Goal: Task Accomplishment & Management: Use online tool/utility

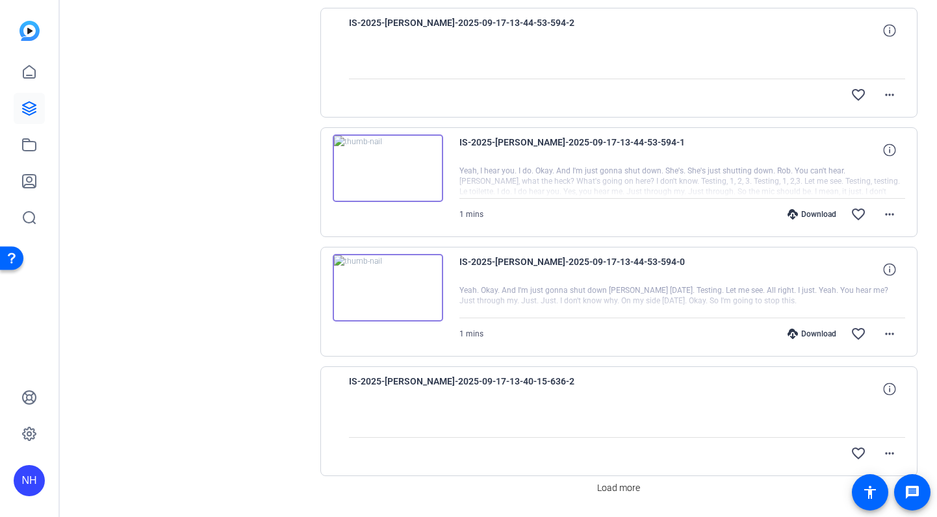
scroll to position [1036, 0]
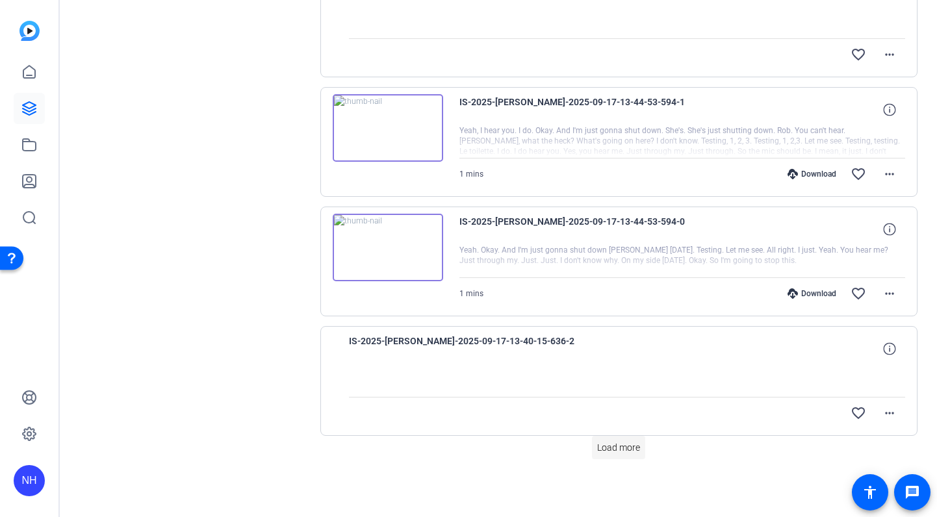
click at [619, 445] on span "Load more" at bounding box center [618, 448] width 43 height 14
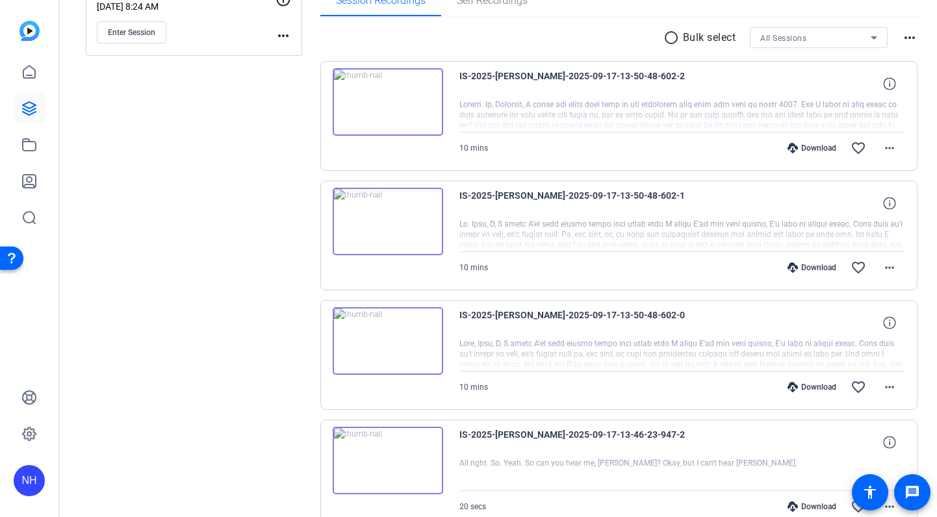
scroll to position [222, 0]
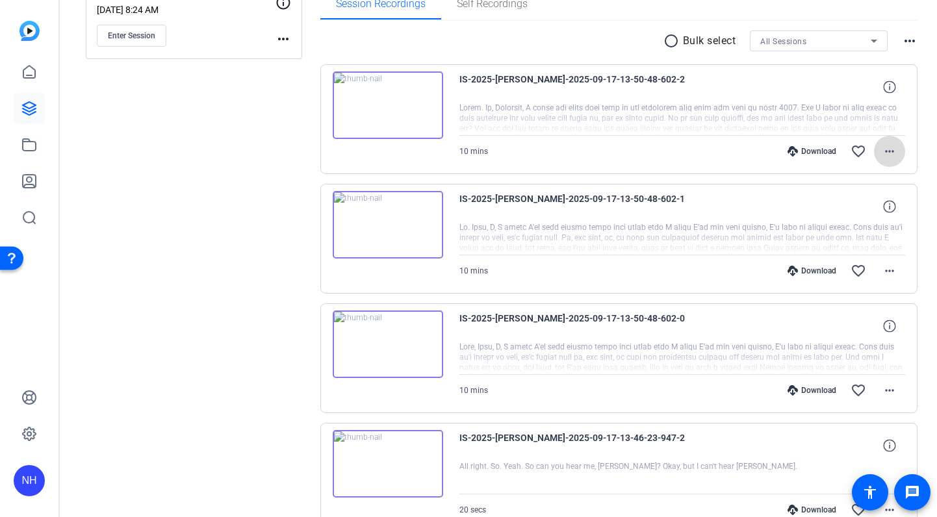
click at [893, 150] on mat-icon "more_horiz" at bounding box center [890, 152] width 16 height 16
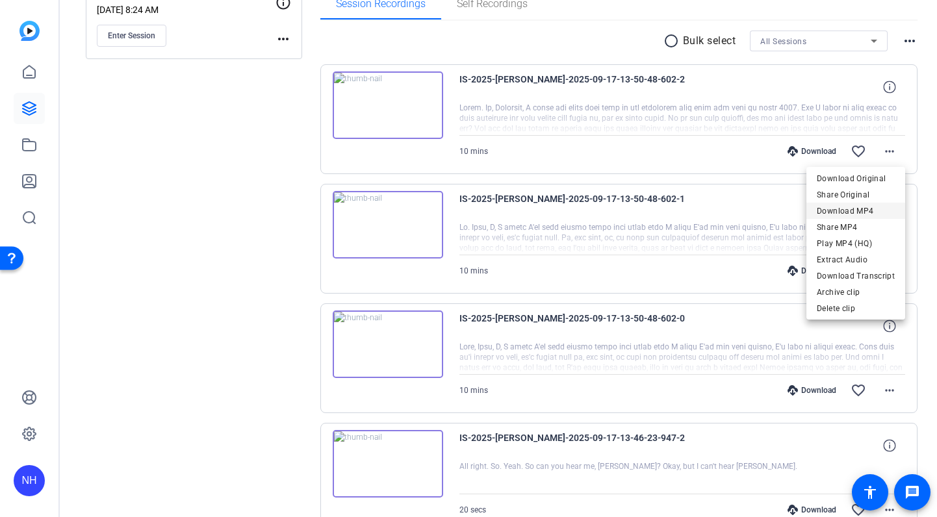
click at [856, 205] on span "Download MP4" at bounding box center [856, 211] width 78 height 16
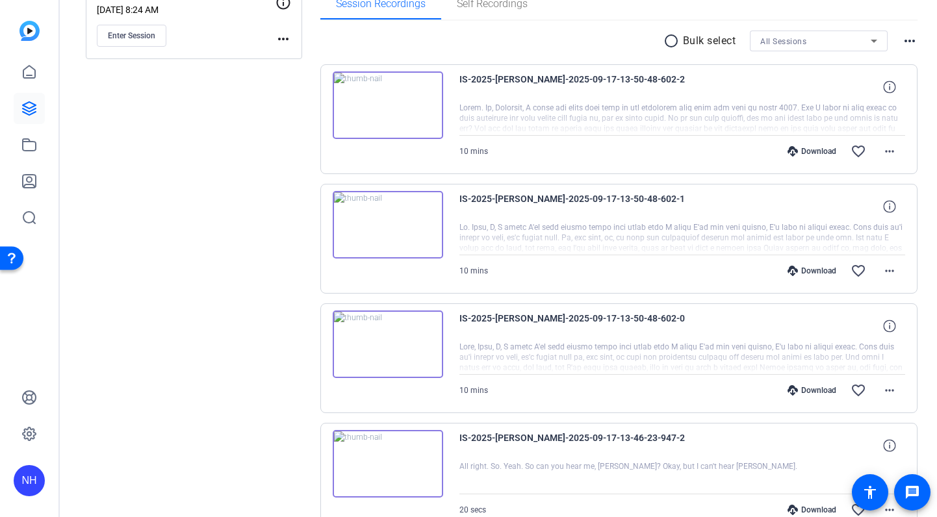
scroll to position [221, 0]
click at [895, 388] on mat-icon "more_horiz" at bounding box center [890, 392] width 16 height 16
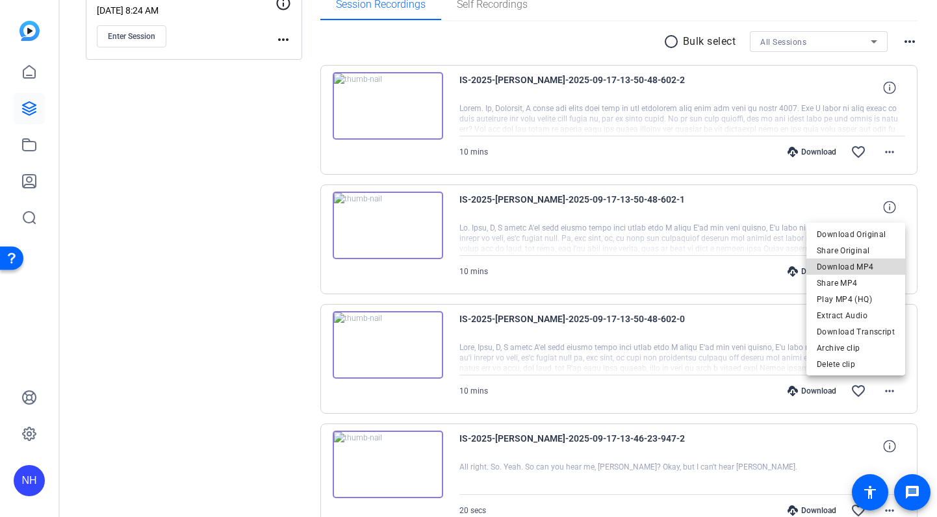
click at [878, 263] on span "Download MP4" at bounding box center [856, 267] width 78 height 16
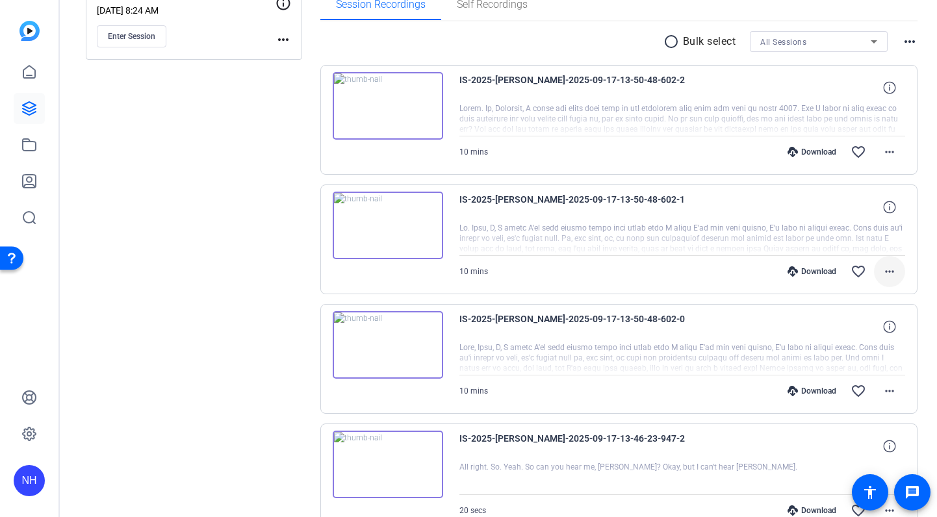
click at [895, 268] on mat-icon "more_horiz" at bounding box center [890, 272] width 16 height 16
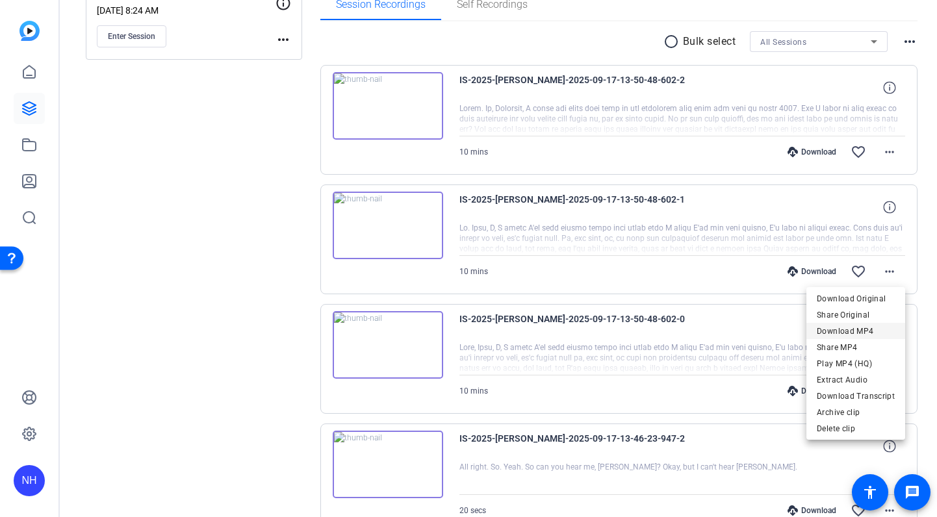
click at [866, 333] on span "Download MP4" at bounding box center [856, 332] width 78 height 16
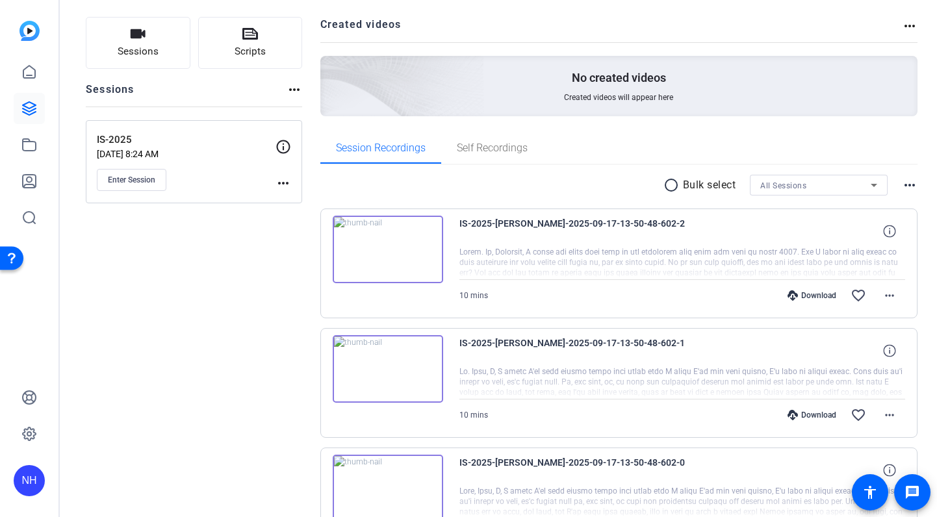
scroll to position [0, 0]
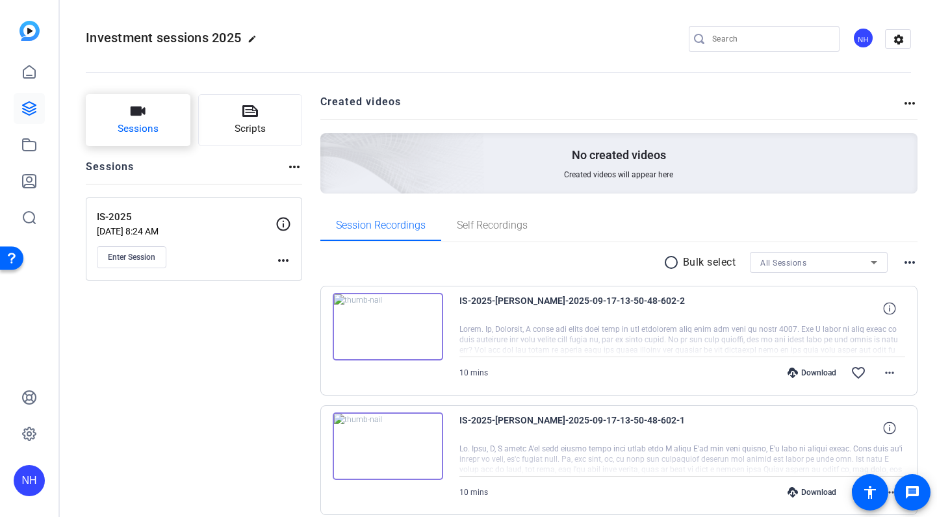
click at [133, 116] on icon "button" at bounding box center [138, 111] width 16 height 16
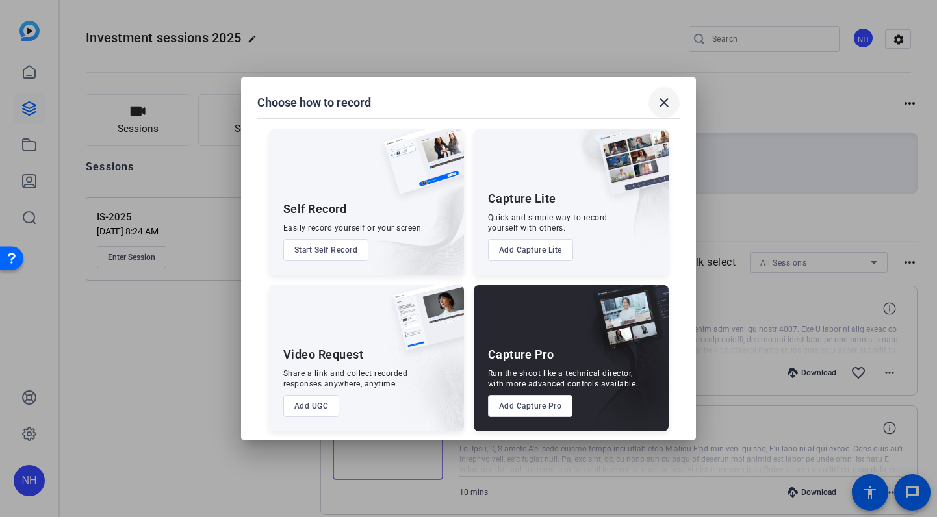
click at [663, 101] on mat-icon "close" at bounding box center [665, 103] width 16 height 16
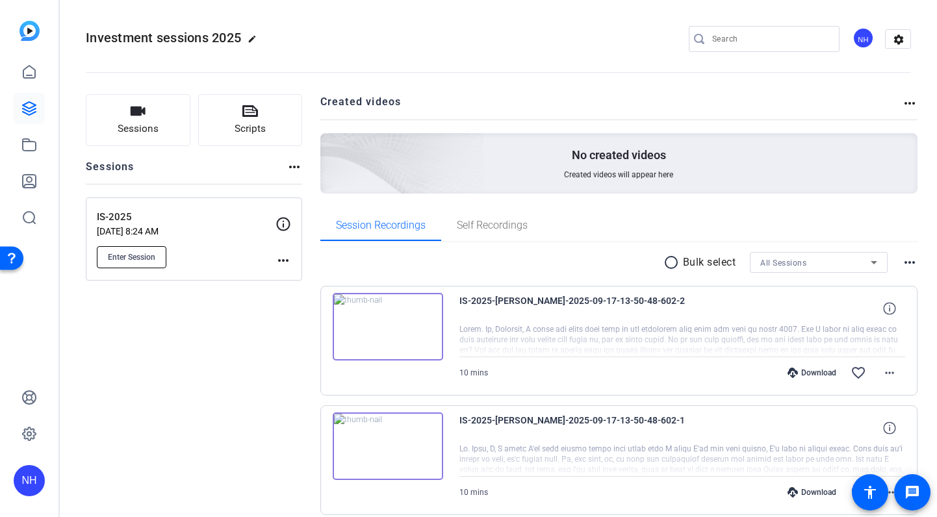
click at [130, 253] on span "Enter Session" at bounding box center [131, 257] width 47 height 10
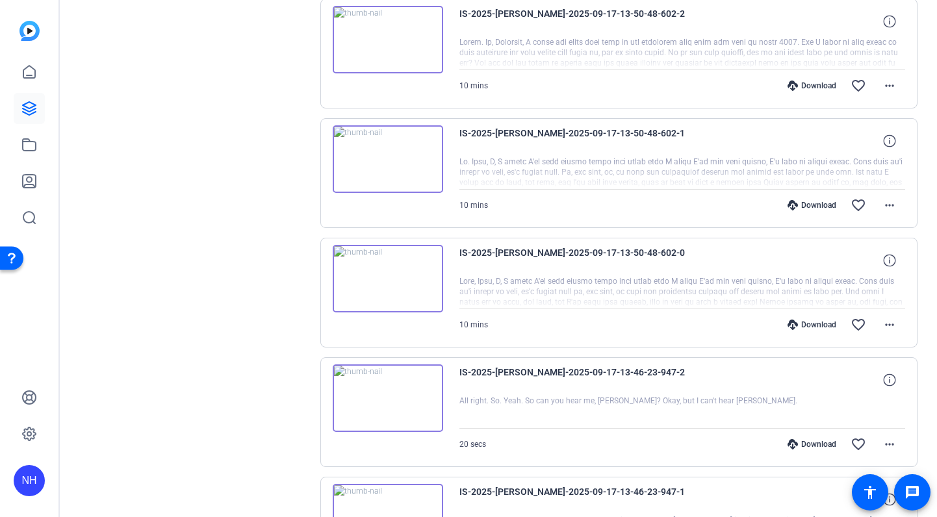
scroll to position [302, 0]
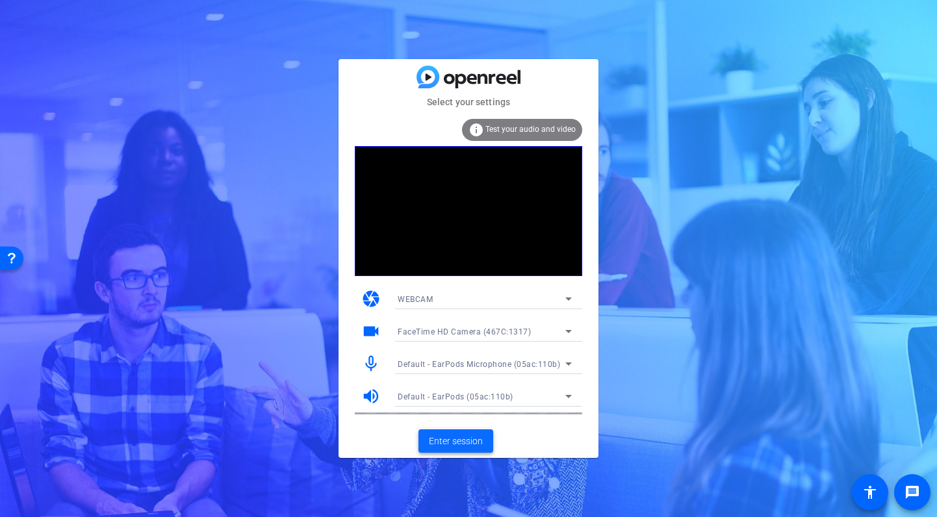
click at [454, 442] on span "Enter session" at bounding box center [456, 442] width 54 height 14
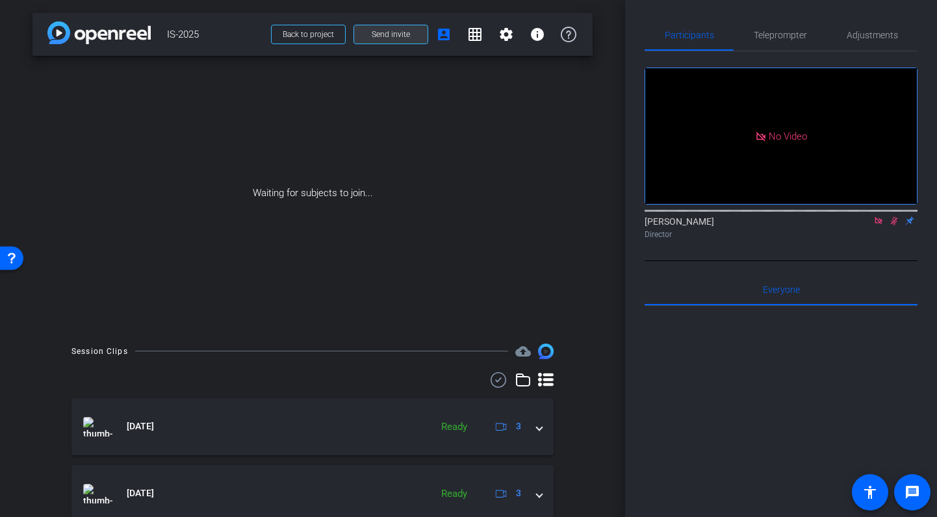
click at [391, 33] on span "Send invite" at bounding box center [391, 34] width 38 height 10
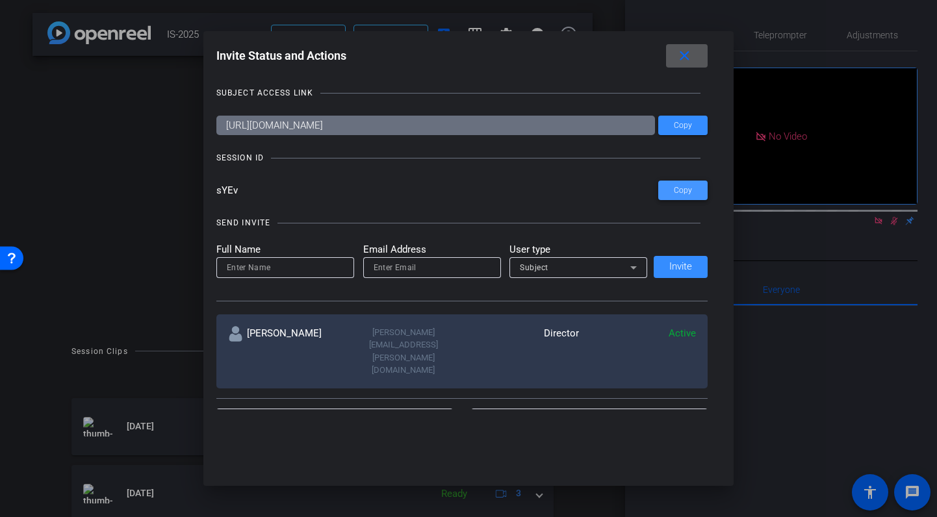
click at [688, 191] on span "Copy" at bounding box center [683, 191] width 18 height 10
click at [683, 56] on mat-icon "close" at bounding box center [685, 56] width 16 height 16
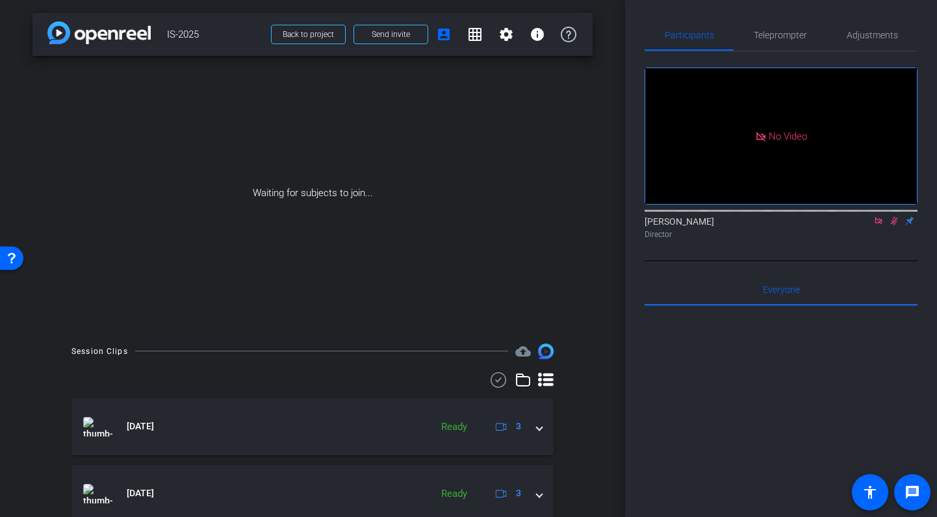
click at [894, 226] on icon at bounding box center [894, 220] width 10 height 9
click at [878, 224] on icon at bounding box center [878, 220] width 7 height 7
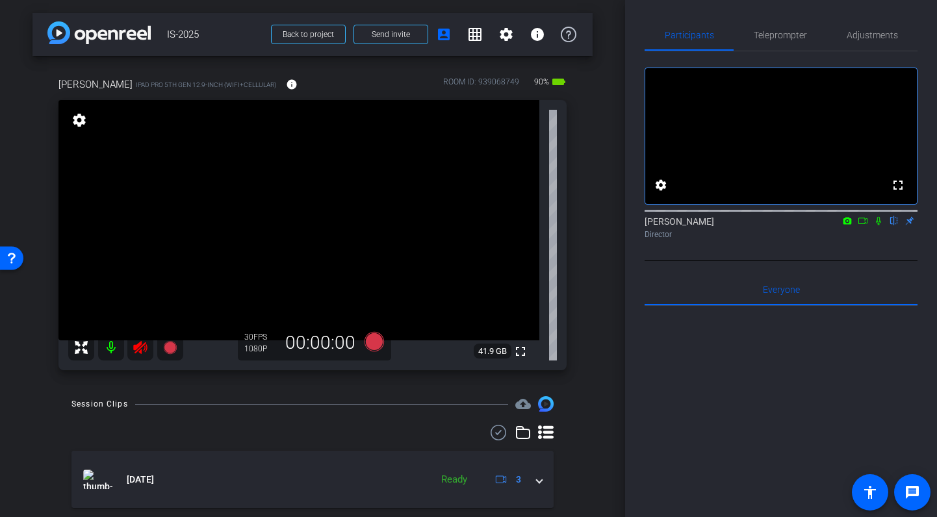
click at [141, 346] on icon at bounding box center [141, 348] width 16 height 16
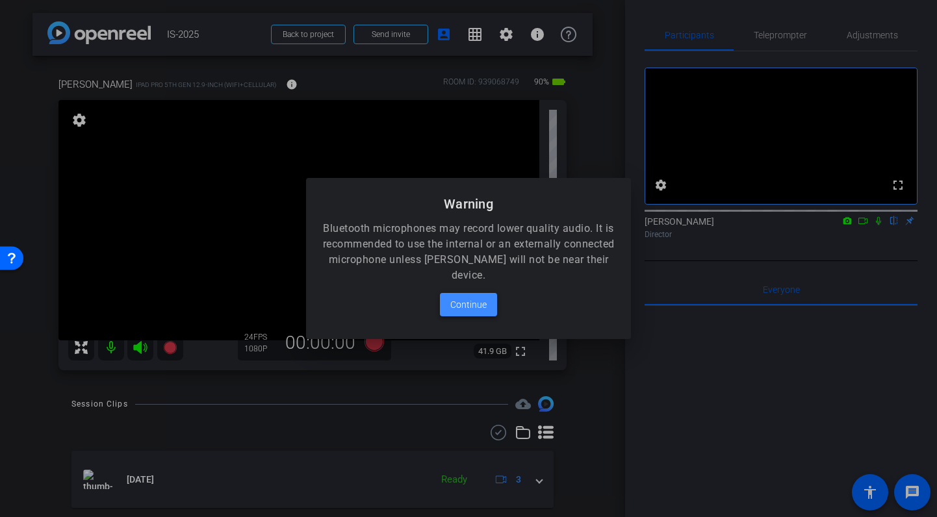
click at [462, 305] on span "Continue" at bounding box center [469, 305] width 36 height 16
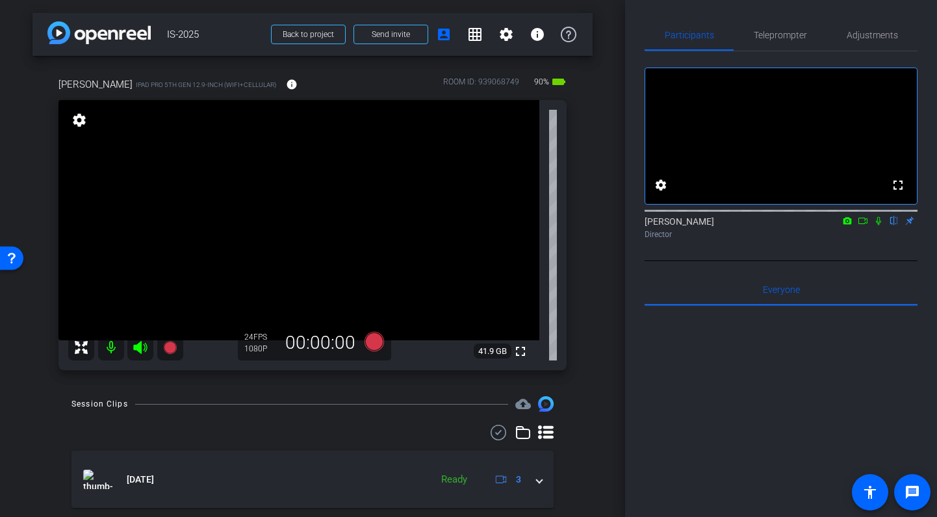
click at [595, 294] on div "arrow_back IS-2025 Back to project Send invite account_box grid_on settings inf…" at bounding box center [312, 258] width 625 height 517
drag, startPoint x: 614, startPoint y: 203, endPoint x: 605, endPoint y: 201, distance: 9.3
click at [605, 201] on div "arrow_back IS-2025 Back to project Send invite account_box grid_on settings inf…" at bounding box center [312, 258] width 625 height 517
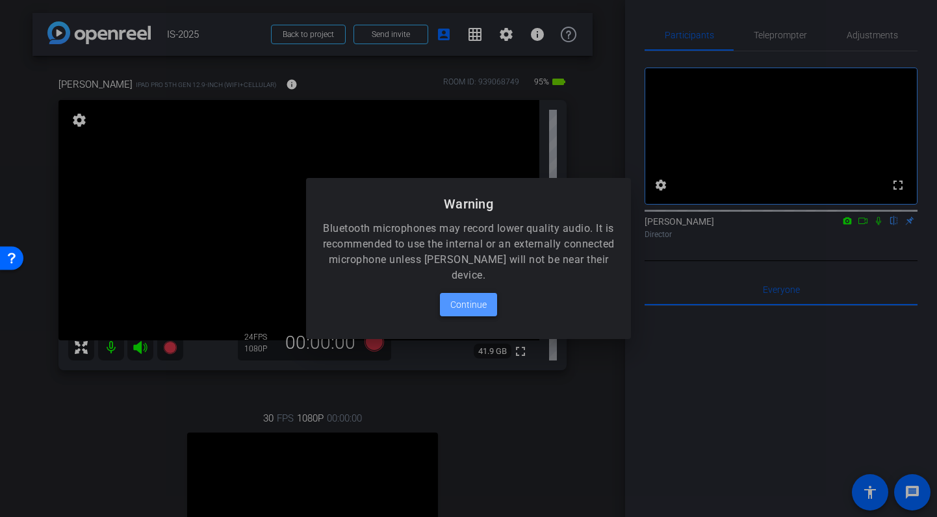
click at [464, 305] on span "Continue" at bounding box center [469, 305] width 36 height 16
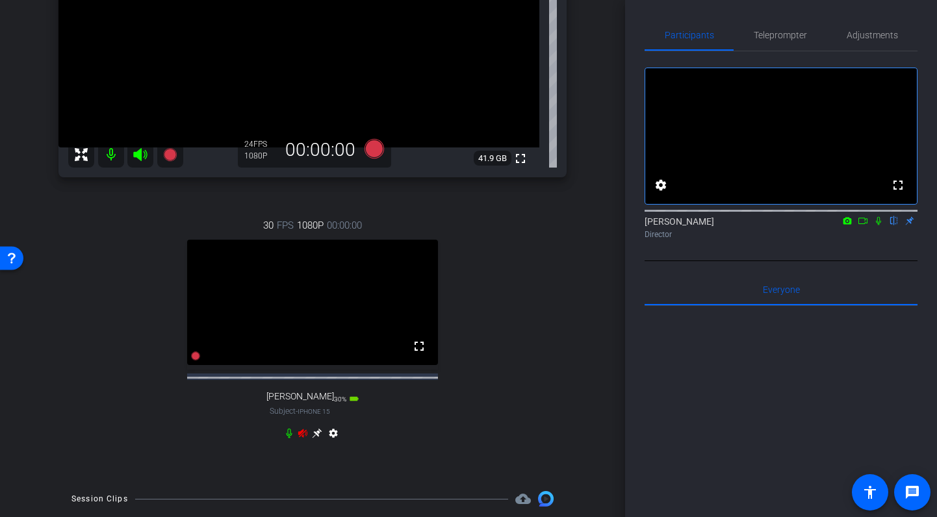
scroll to position [213, 0]
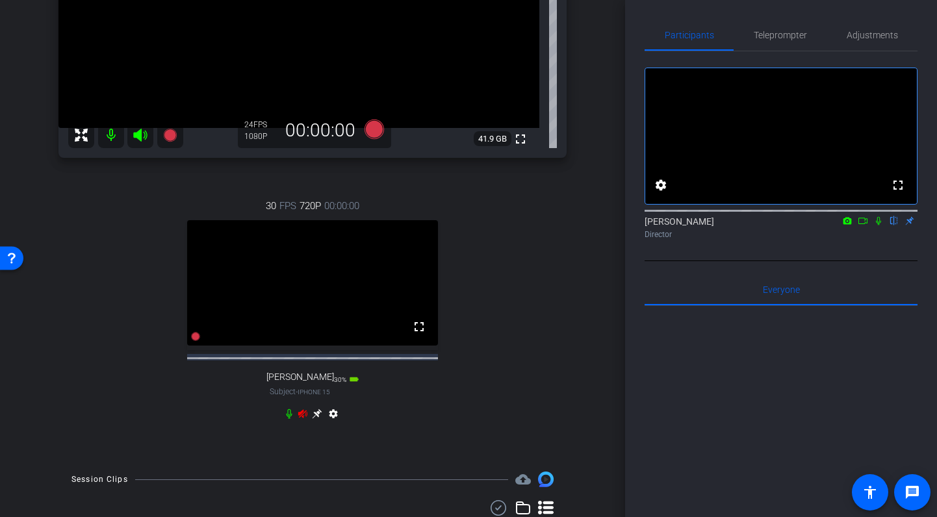
click at [304, 419] on icon at bounding box center [303, 414] width 10 height 10
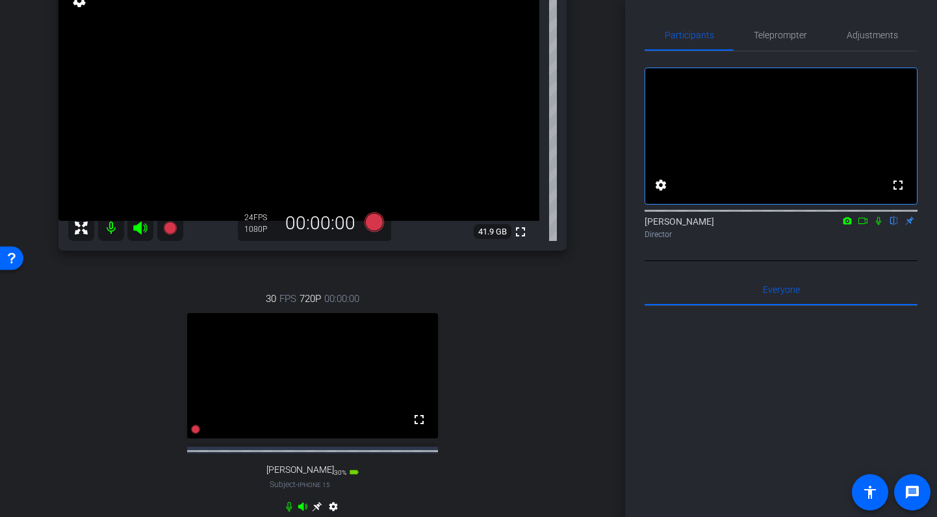
scroll to position [120, 0]
click at [876, 226] on icon at bounding box center [879, 220] width 10 height 9
click at [880, 226] on icon at bounding box center [879, 221] width 7 height 8
click at [881, 226] on icon at bounding box center [879, 220] width 10 height 9
click at [887, 240] on div "Nancy Hanninen flip Director" at bounding box center [781, 227] width 273 height 25
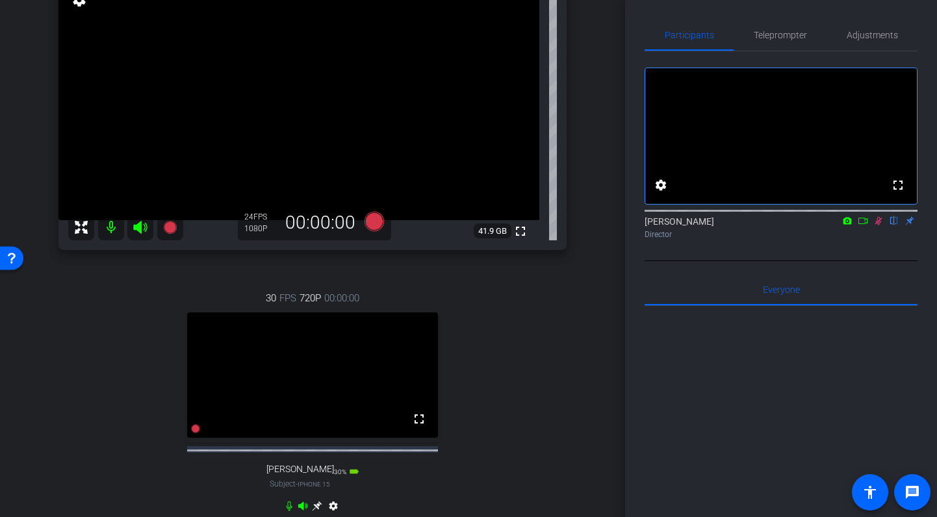
click at [878, 226] on icon at bounding box center [879, 221] width 7 height 8
click at [880, 226] on icon at bounding box center [878, 221] width 5 height 8
click at [876, 226] on icon at bounding box center [879, 221] width 7 height 8
click at [885, 31] on span "Adjustments" at bounding box center [872, 35] width 51 height 9
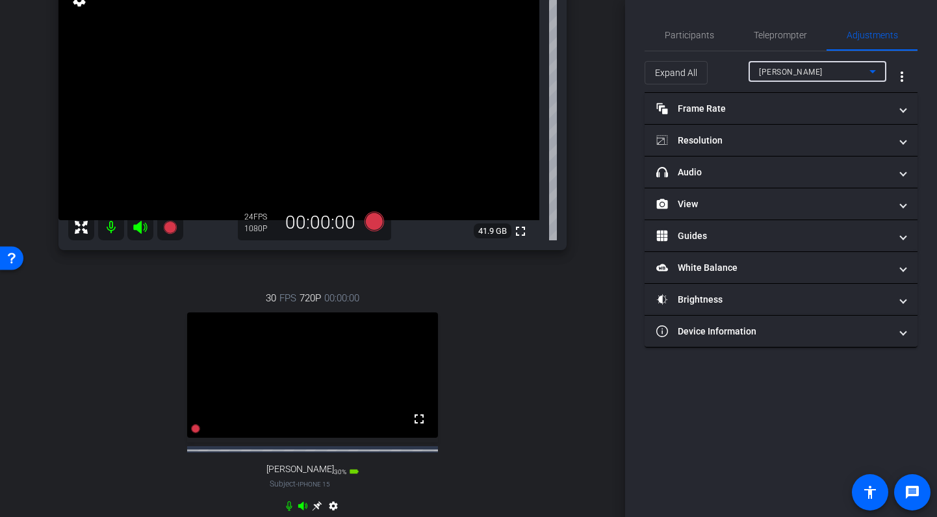
click at [805, 70] on div "Dave" at bounding box center [814, 72] width 111 height 16
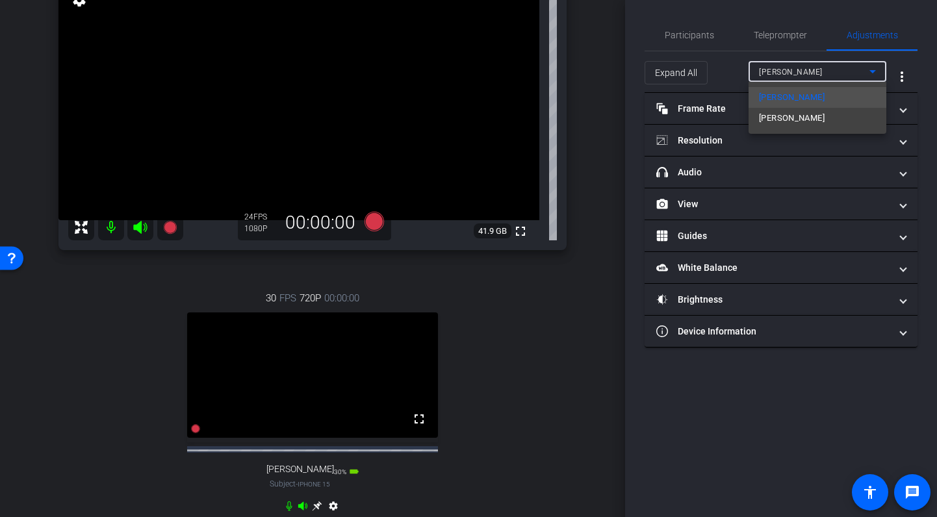
click at [807, 120] on span "Andrzej Skiba" at bounding box center [792, 119] width 66 height 16
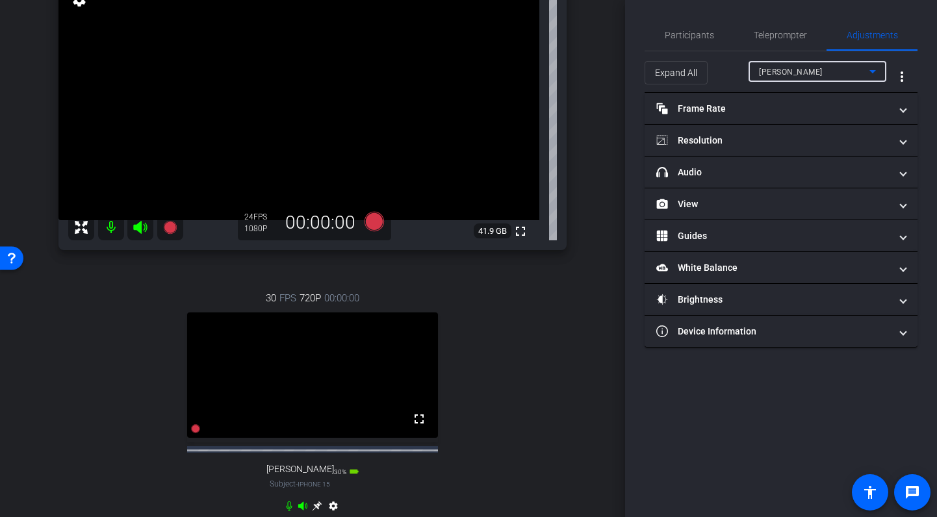
type input "0"
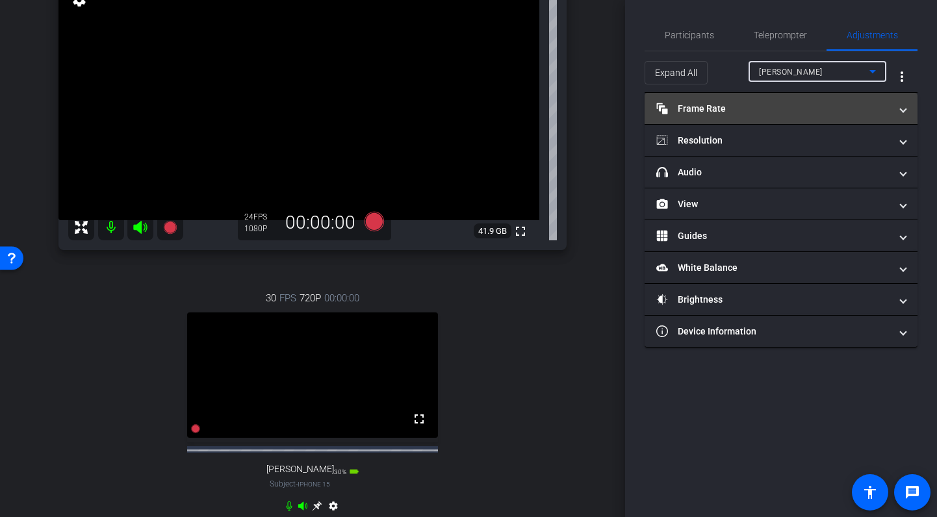
click at [796, 104] on mat-panel-title "Frame Rate Frame Rate" at bounding box center [774, 109] width 234 height 14
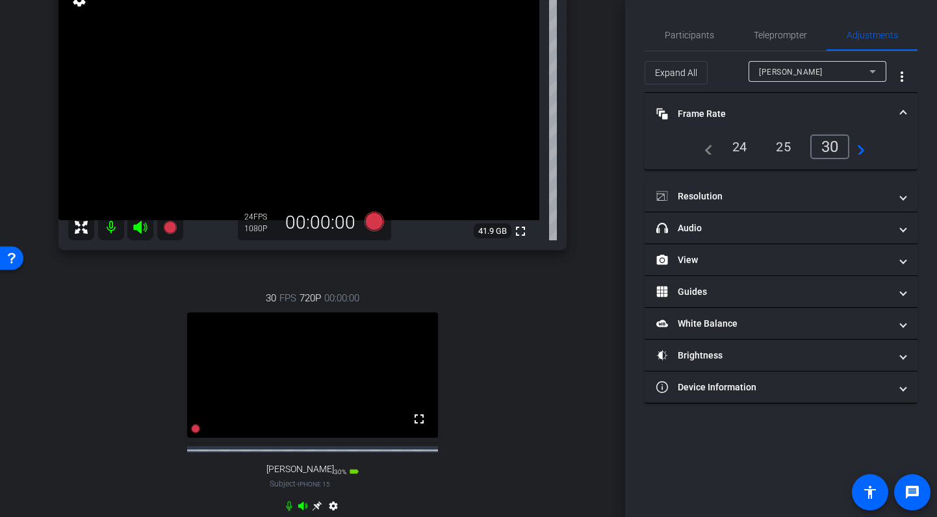
click at [740, 144] on div "24" at bounding box center [740, 147] width 34 height 22
click at [784, 106] on mat-expansion-panel-header "Frame Rate Frame Rate" at bounding box center [781, 114] width 273 height 42
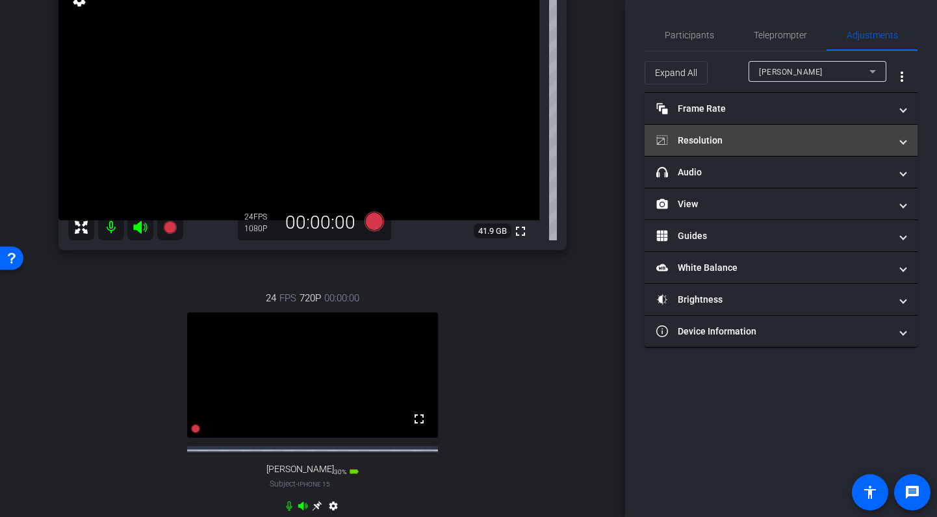
click at [782, 138] on mat-panel-title "Resolution" at bounding box center [774, 141] width 234 height 14
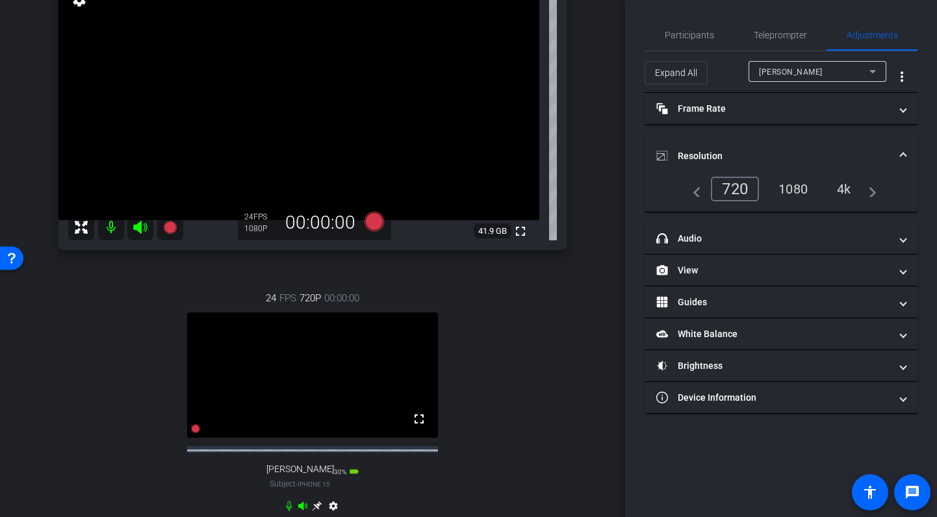
click at [792, 185] on div "1080" at bounding box center [793, 189] width 49 height 22
click at [802, 135] on mat-expansion-panel-header "Resolution" at bounding box center [781, 156] width 273 height 42
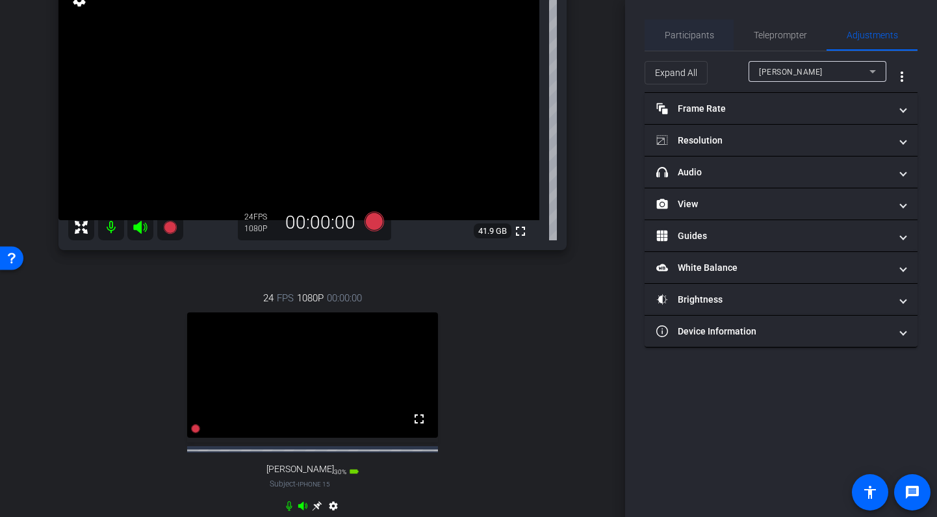
click at [675, 36] on span "Participants" at bounding box center [689, 35] width 49 height 9
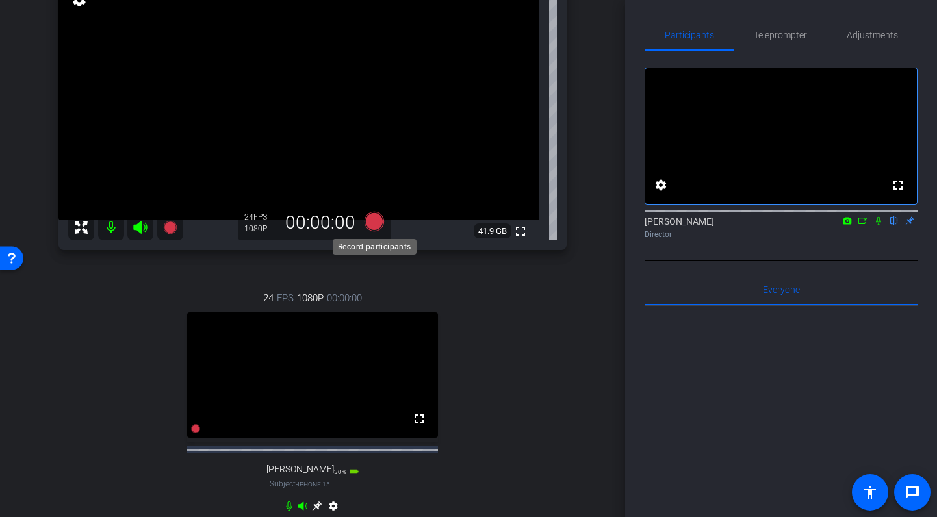
click at [373, 219] on icon at bounding box center [375, 222] width 20 height 20
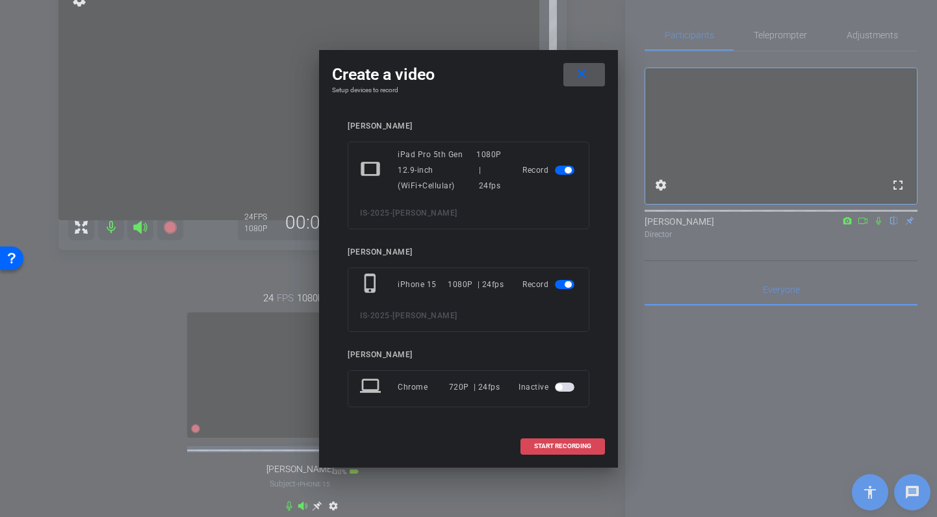
click at [560, 448] on span "START RECORDING" at bounding box center [562, 446] width 57 height 7
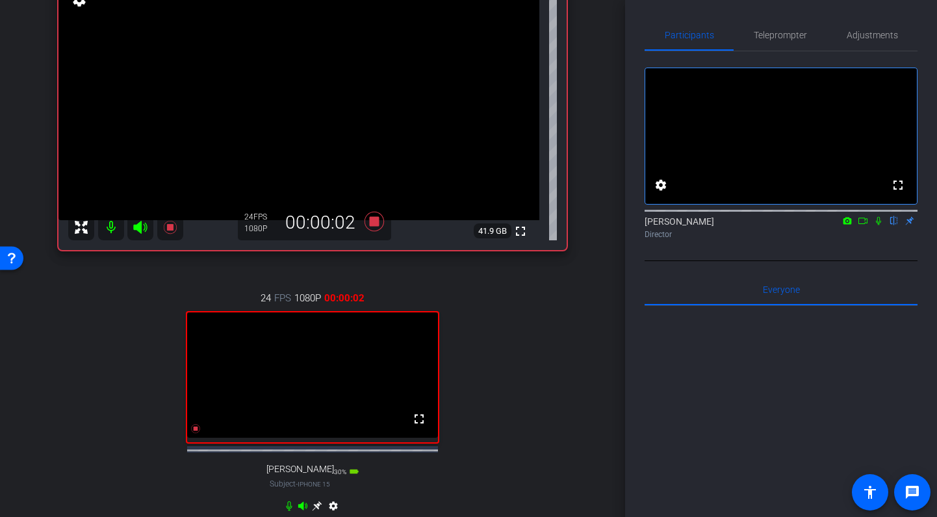
drag, startPoint x: 878, startPoint y: 238, endPoint x: 874, endPoint y: 248, distance: 11.4
click at [878, 226] on icon at bounding box center [879, 220] width 10 height 9
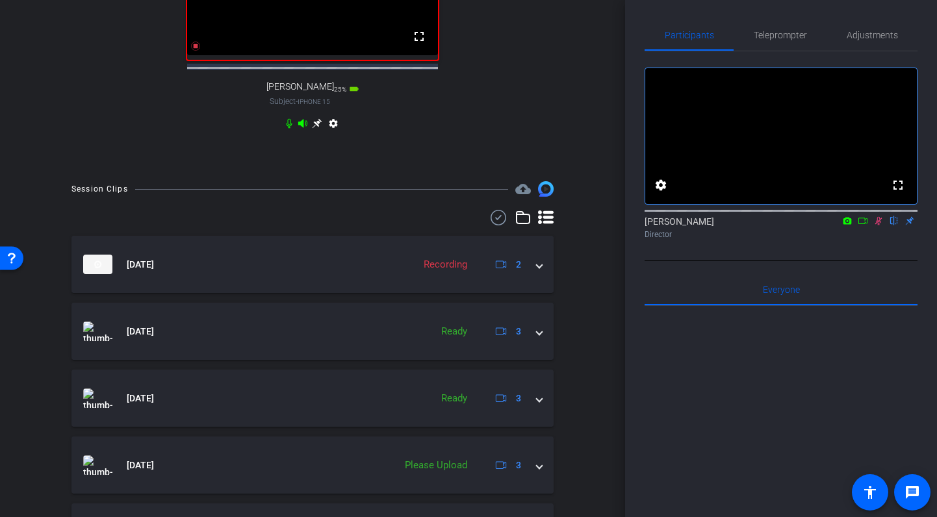
scroll to position [506, 0]
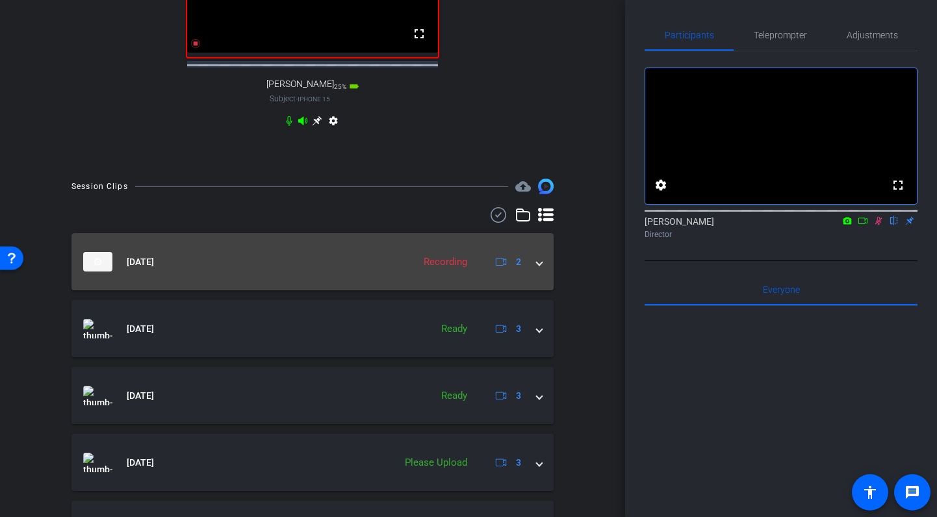
click at [543, 271] on mat-expansion-panel-header "Sep 17, 2025 Recording 2" at bounding box center [313, 261] width 482 height 57
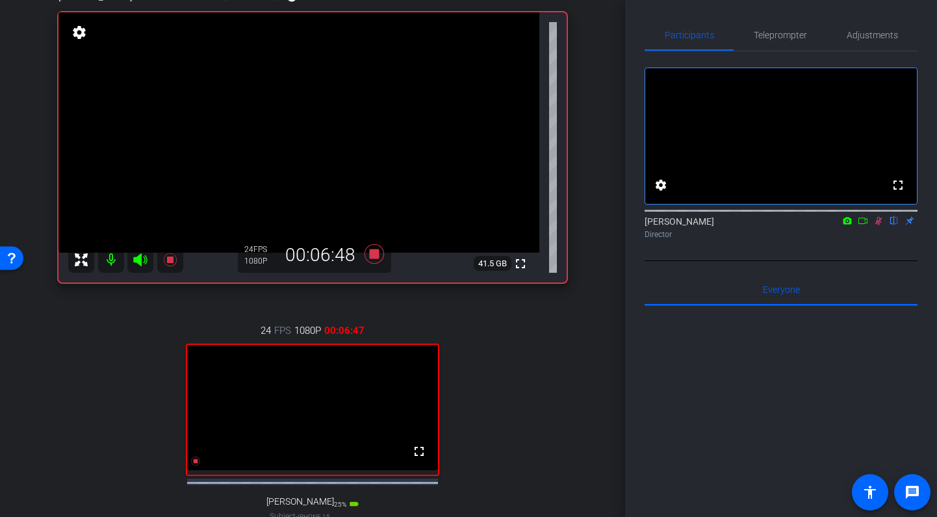
scroll to position [91, 0]
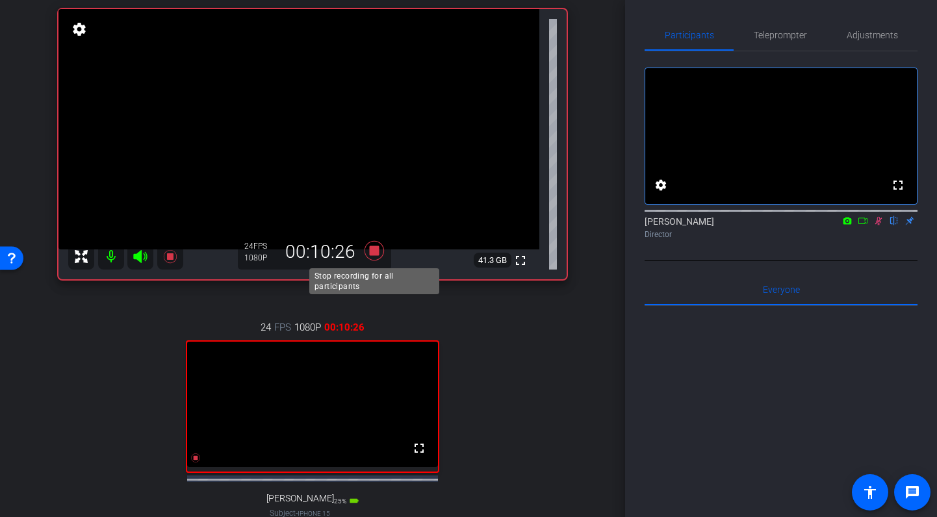
click at [374, 249] on icon at bounding box center [375, 251] width 20 height 20
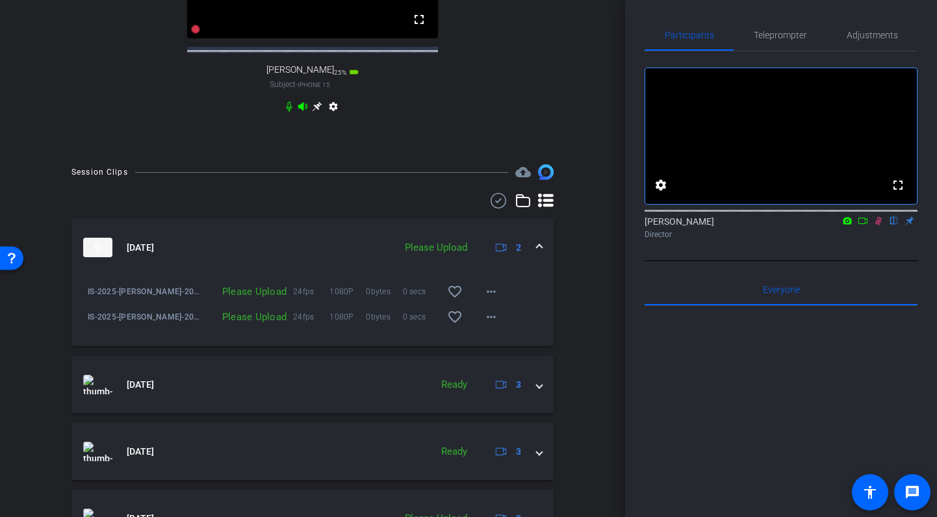
scroll to position [602, 0]
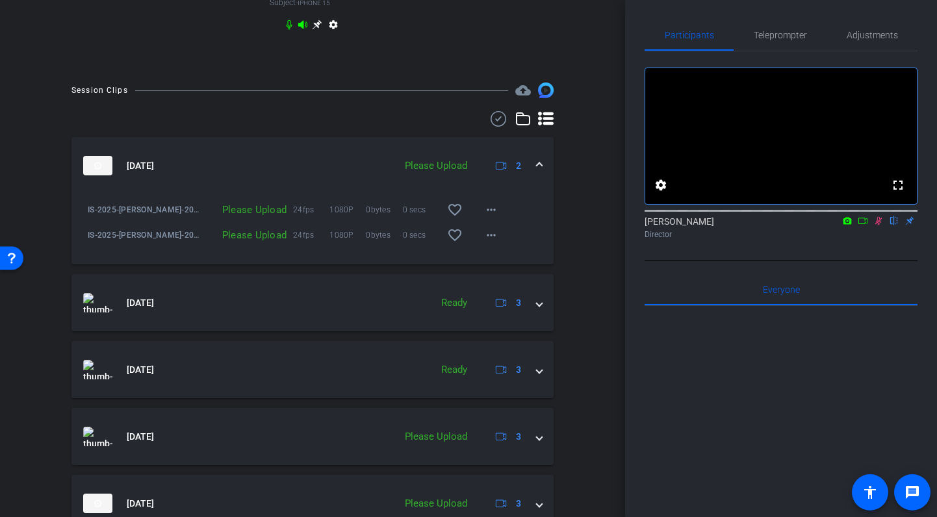
click at [881, 226] on icon at bounding box center [879, 220] width 10 height 9
click at [493, 218] on mat-icon "more_horiz" at bounding box center [492, 210] width 16 height 16
click at [501, 252] on span "Upload" at bounding box center [512, 249] width 52 height 16
click at [493, 243] on mat-icon "more_horiz" at bounding box center [492, 236] width 16 height 16
click at [506, 274] on span "Upload" at bounding box center [512, 275] width 52 height 16
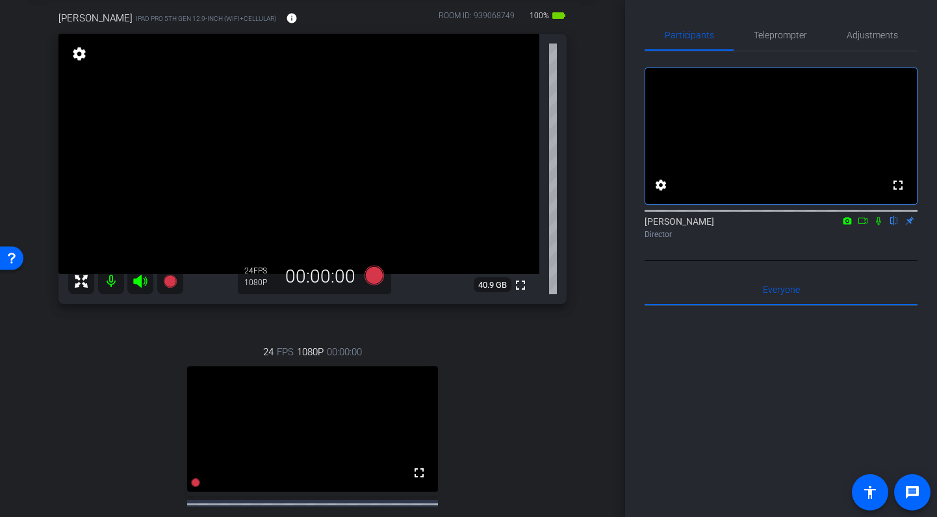
scroll to position [73, 0]
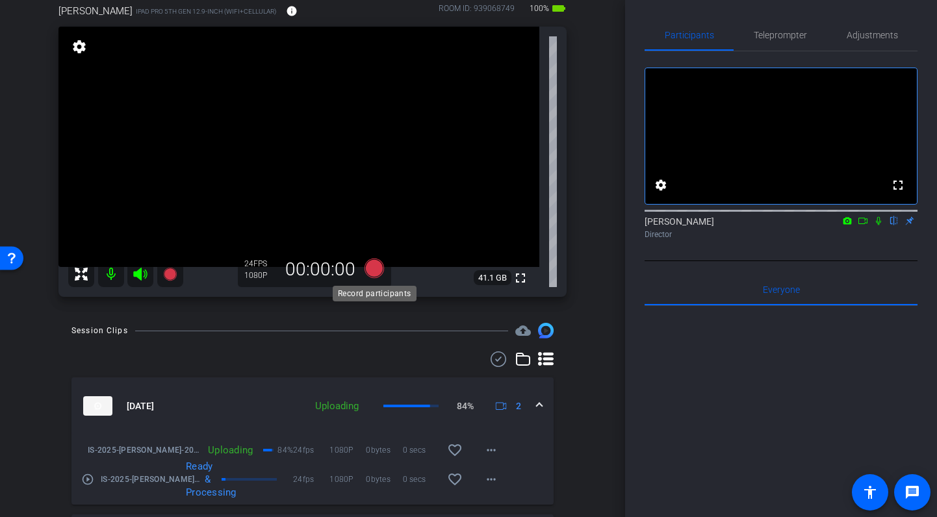
click at [374, 268] on icon at bounding box center [375, 269] width 20 height 20
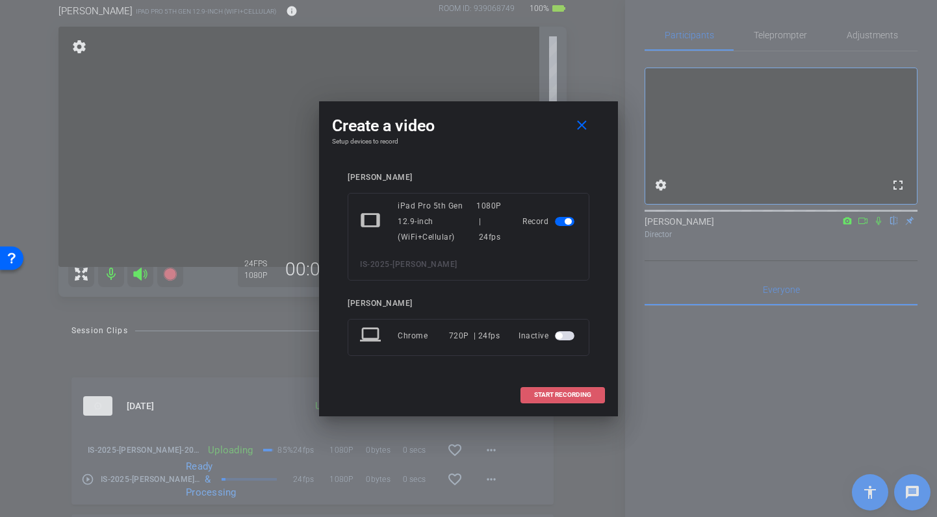
click at [573, 395] on span "START RECORDING" at bounding box center [562, 395] width 57 height 7
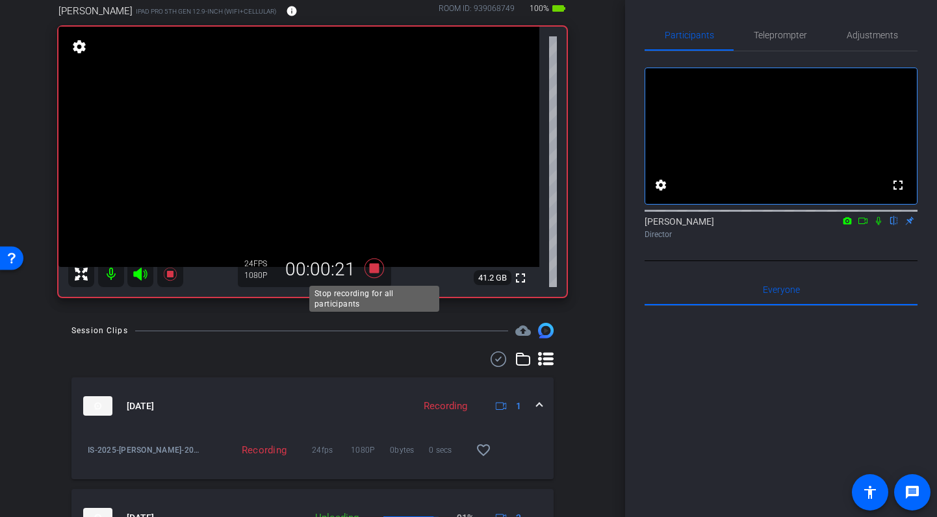
click at [374, 267] on icon at bounding box center [375, 269] width 20 height 20
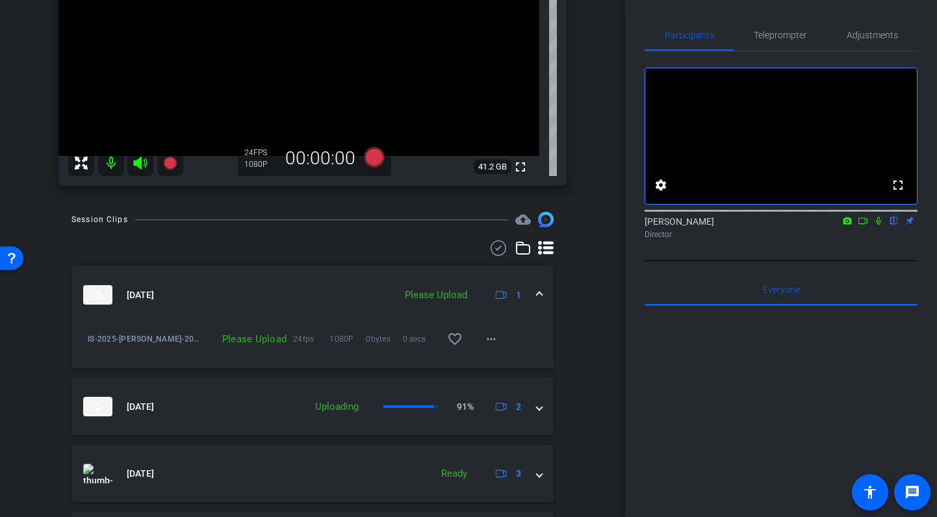
scroll to position [182, 0]
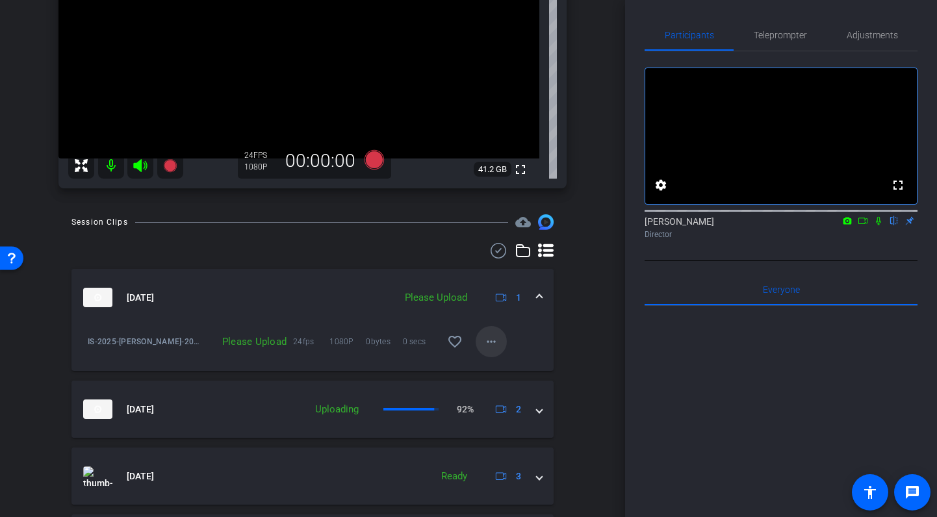
click at [494, 343] on mat-icon "more_horiz" at bounding box center [492, 342] width 16 height 16
click at [507, 371] on span "Upload" at bounding box center [512, 369] width 52 height 16
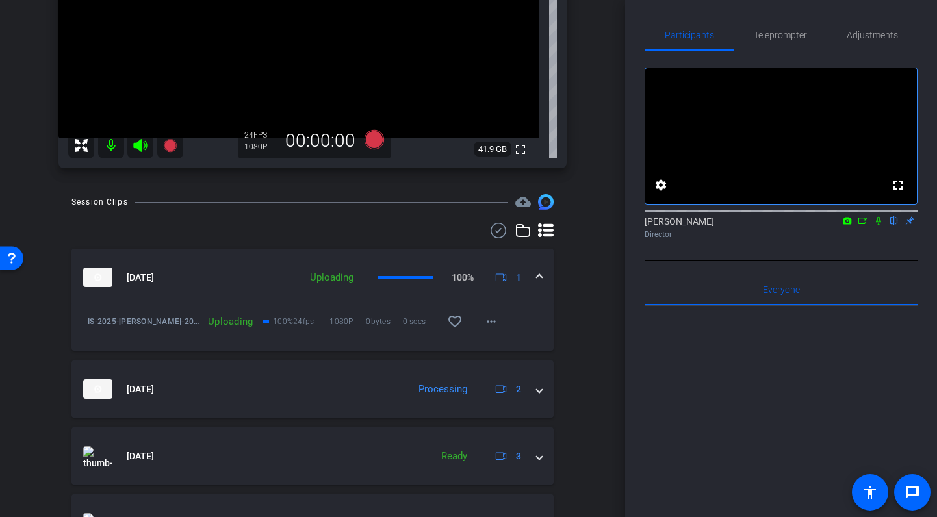
scroll to position [201, 0]
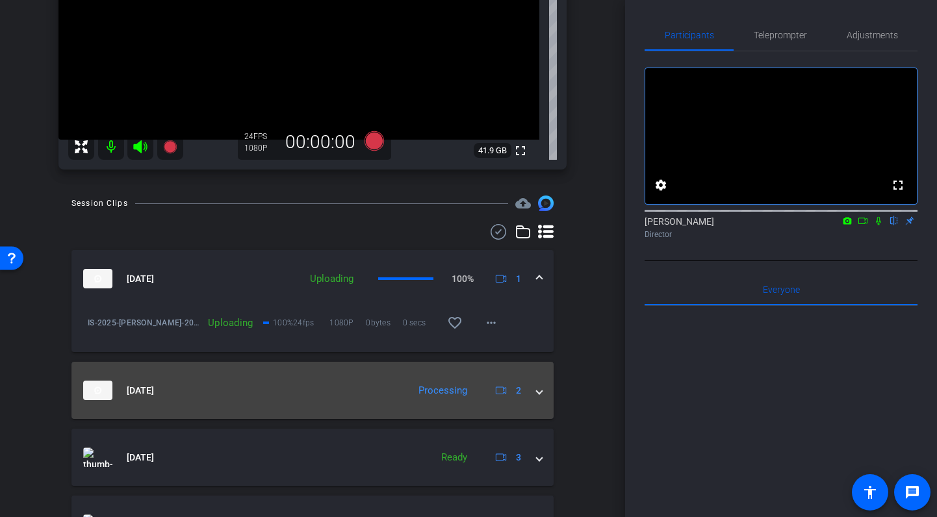
click at [540, 391] on span at bounding box center [539, 391] width 5 height 14
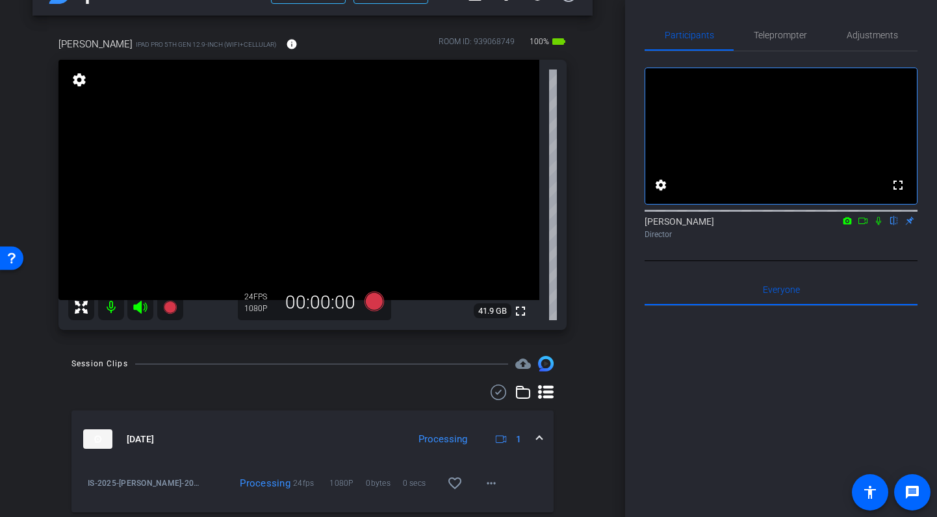
scroll to position [38, 0]
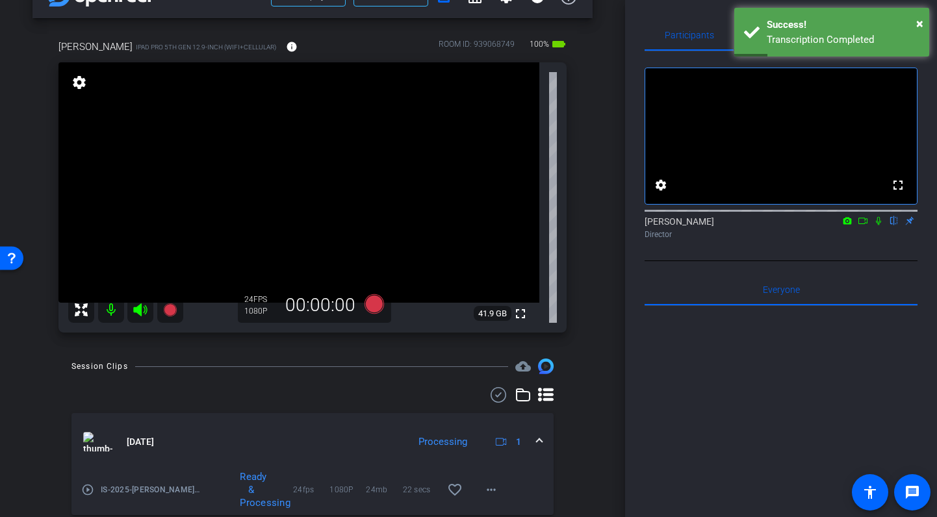
click at [590, 181] on div "Dave iPad Pro 5th Gen 12.9-inch (WiFi+Cellular) info ROOM ID: 939068749 100% ba…" at bounding box center [313, 182] width 560 height 328
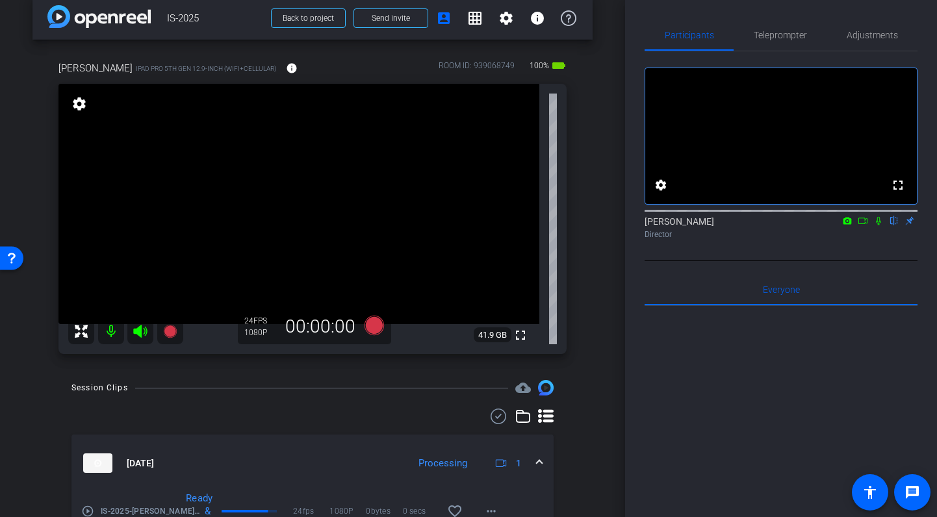
scroll to position [0, 0]
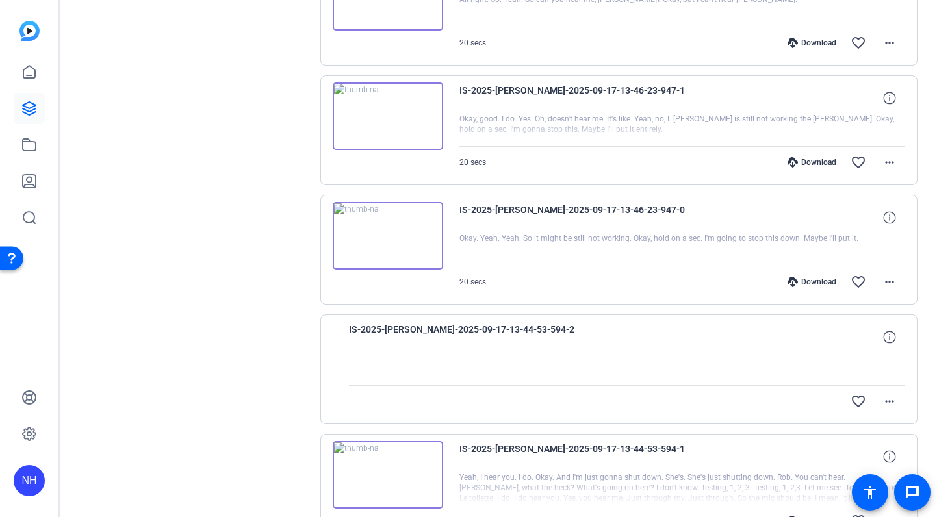
scroll to position [688, 0]
click at [889, 281] on mat-icon "more_horiz" at bounding box center [890, 284] width 16 height 16
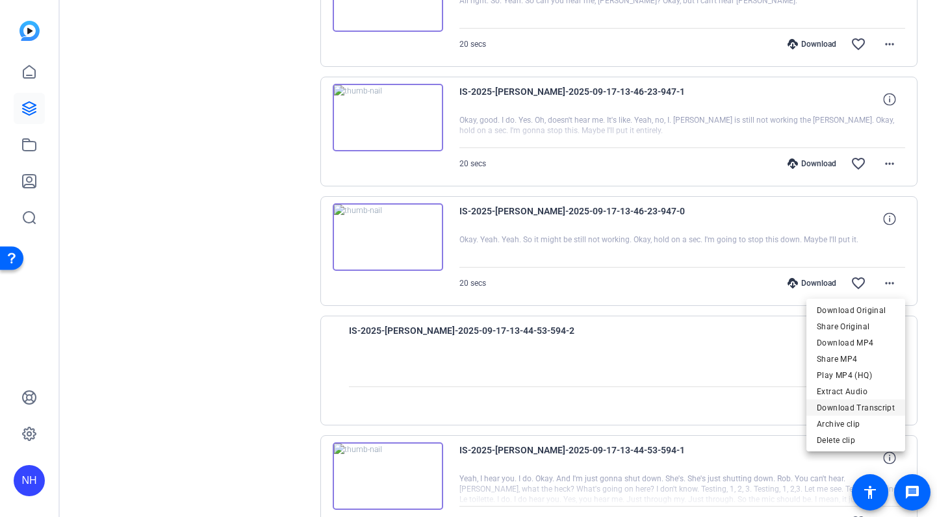
click at [878, 408] on span "Download Transcript" at bounding box center [856, 408] width 78 height 16
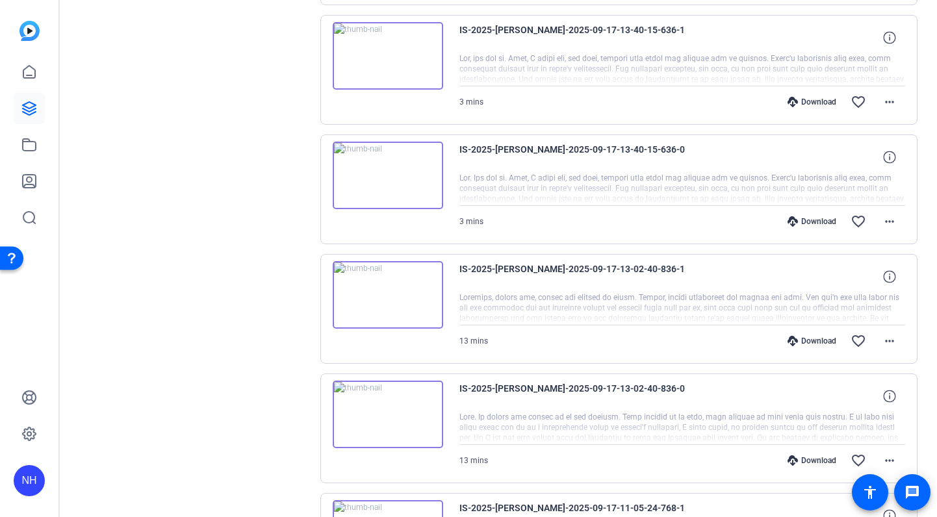
scroll to position [1467, 0]
click at [891, 222] on mat-icon "more_horiz" at bounding box center [890, 223] width 16 height 16
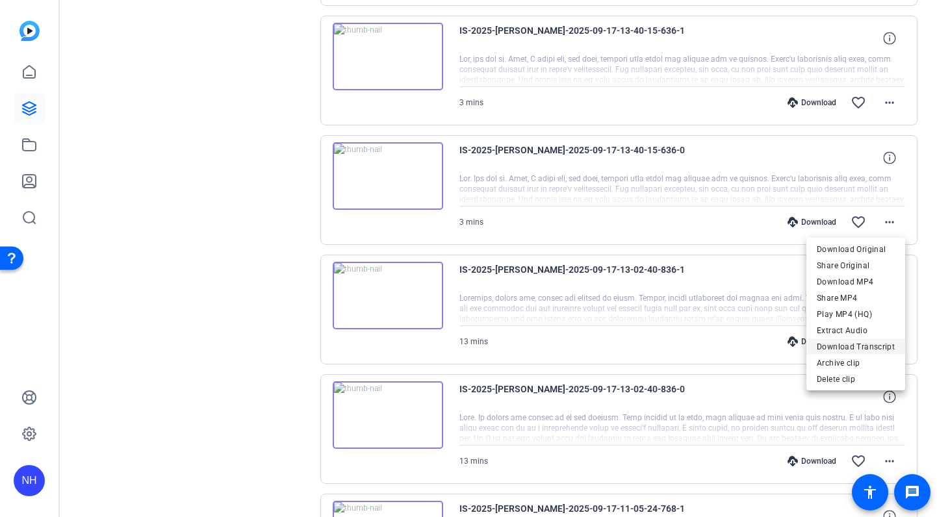
click at [876, 345] on span "Download Transcript" at bounding box center [856, 347] width 78 height 16
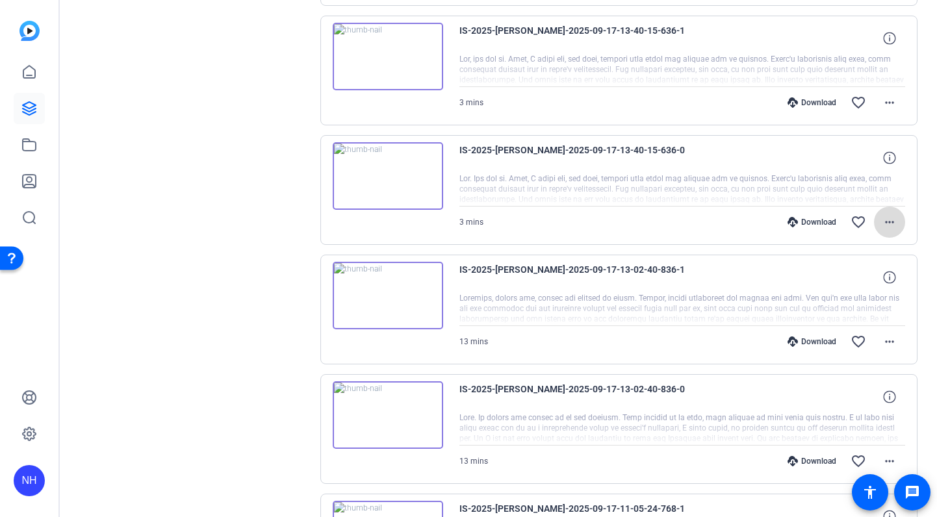
click at [882, 224] on span at bounding box center [889, 222] width 31 height 31
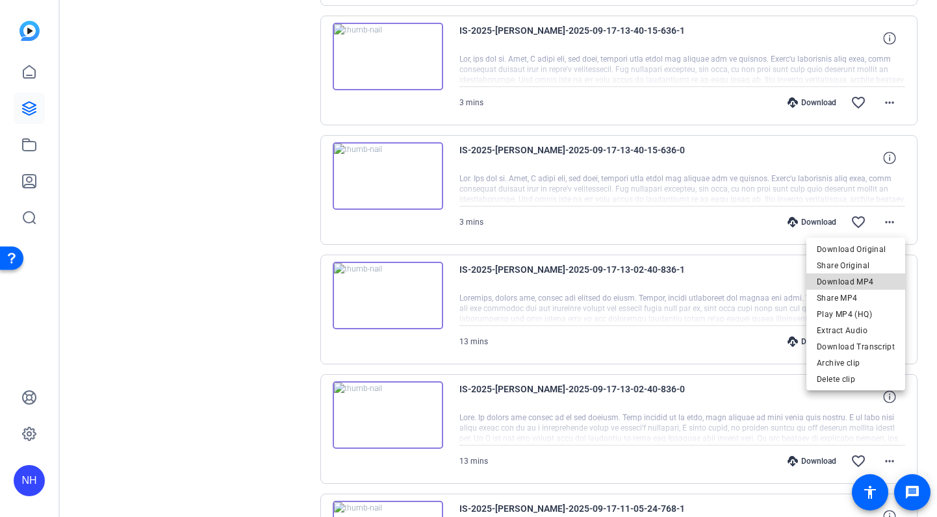
click at [878, 274] on span "Download MP4" at bounding box center [856, 282] width 78 height 16
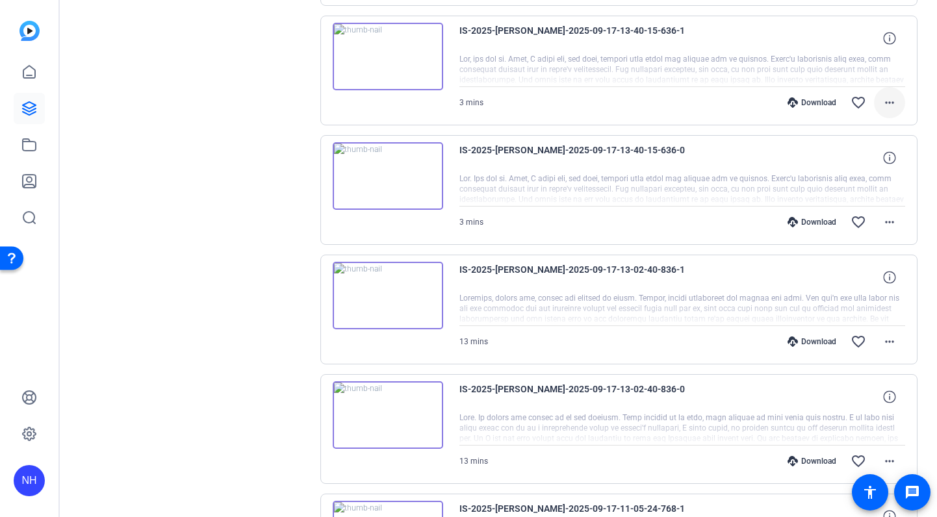
click at [897, 101] on mat-icon "more_horiz" at bounding box center [890, 103] width 16 height 16
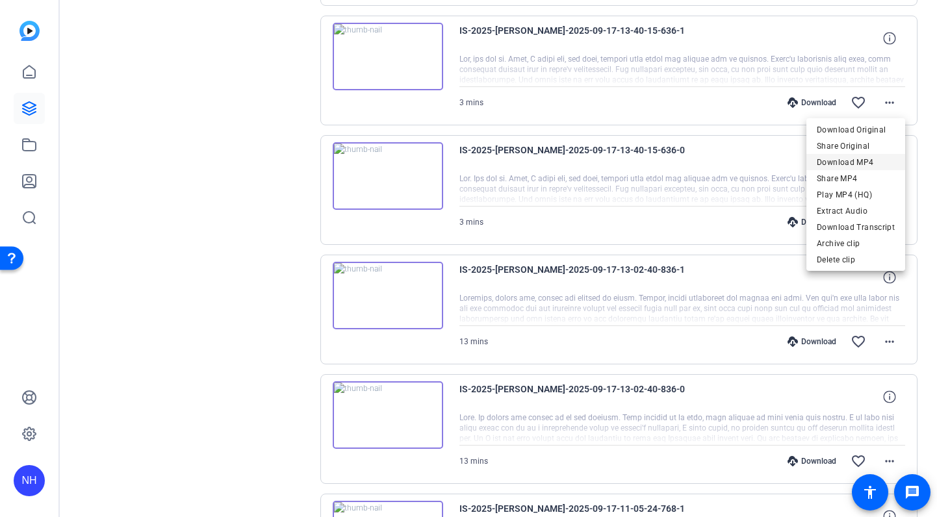
click at [864, 161] on span "Download MP4" at bounding box center [856, 163] width 78 height 16
